Goal: Information Seeking & Learning: Learn about a topic

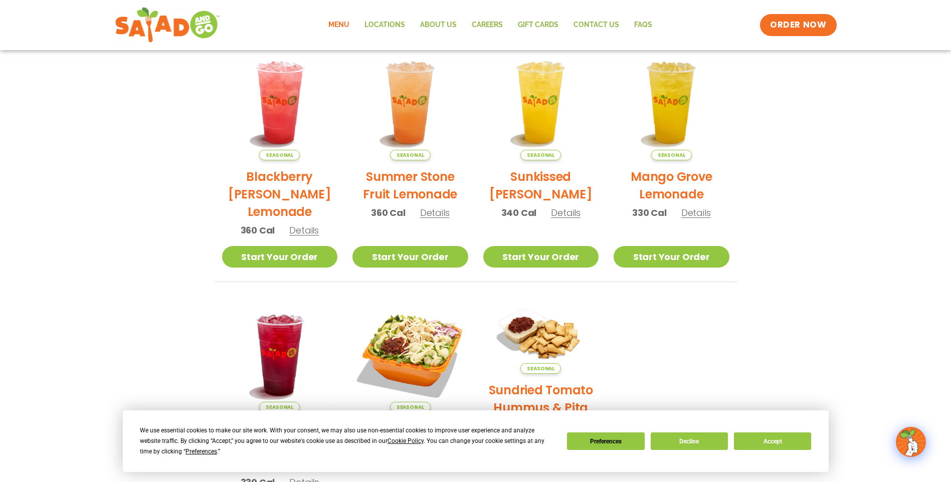
scroll to position [211, 0]
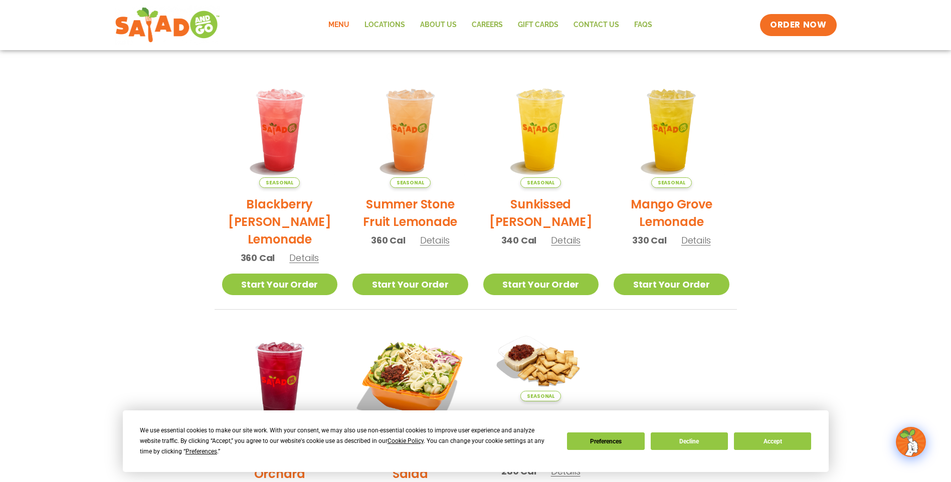
click at [344, 24] on link "Menu" at bounding box center [339, 25] width 36 height 23
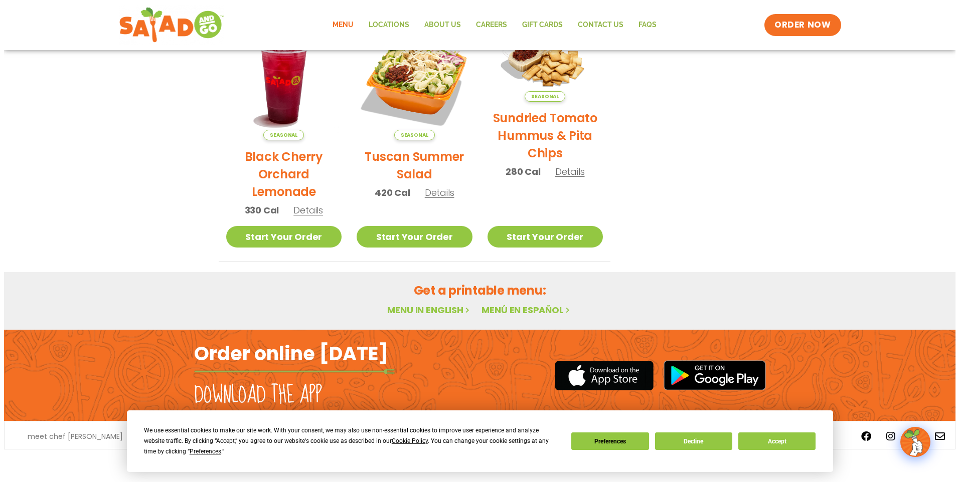
scroll to position [512, 0]
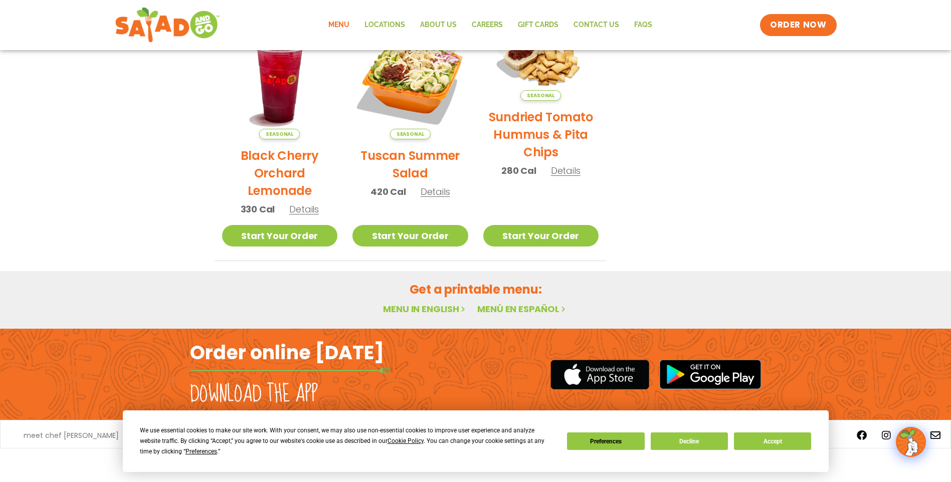
click at [400, 157] on h2 "Tuscan Summer Salad" at bounding box center [410, 164] width 116 height 35
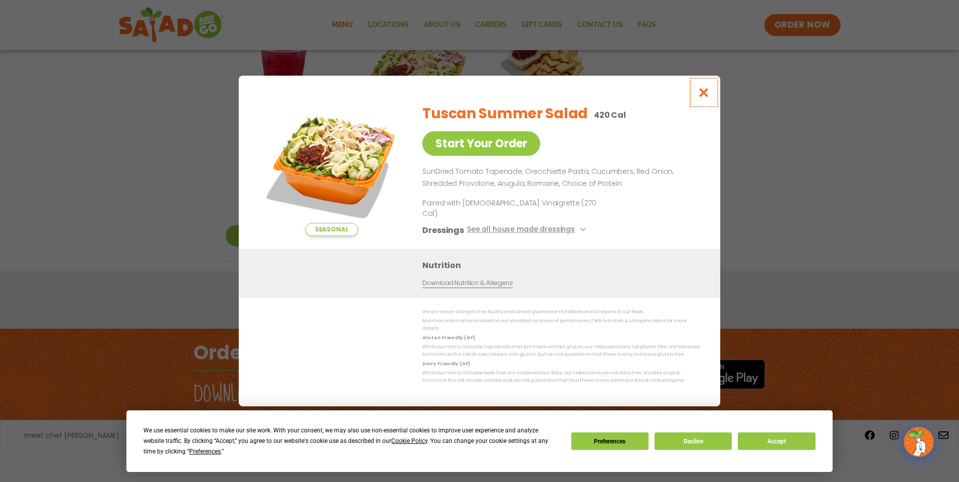
click at [705, 98] on icon "Close modal" at bounding box center [703, 92] width 13 height 11
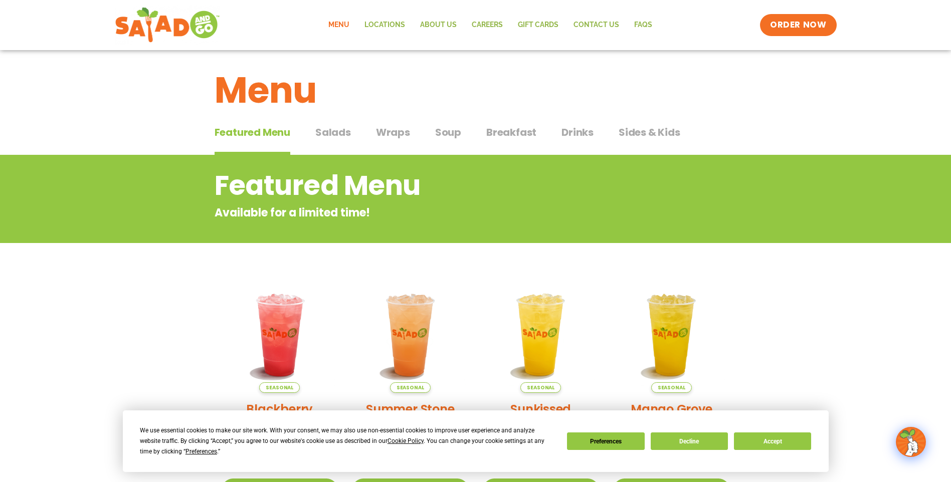
scroll to position [0, 0]
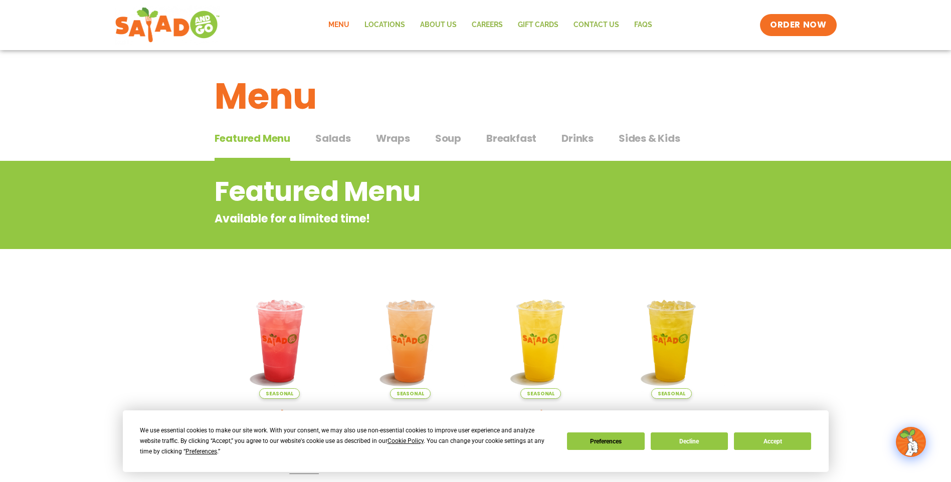
click at [322, 134] on span "Salads" at bounding box center [333, 138] width 36 height 15
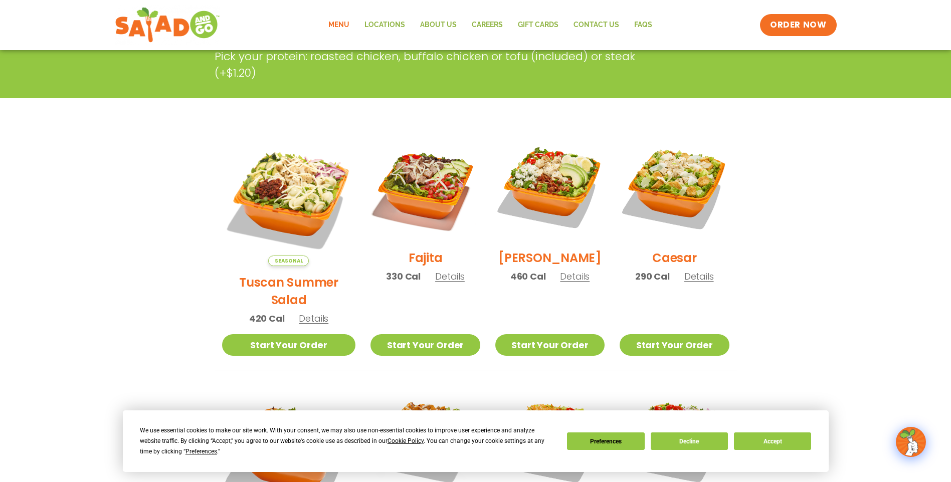
scroll to position [251, 0]
